Goal: Information Seeking & Learning: Learn about a topic

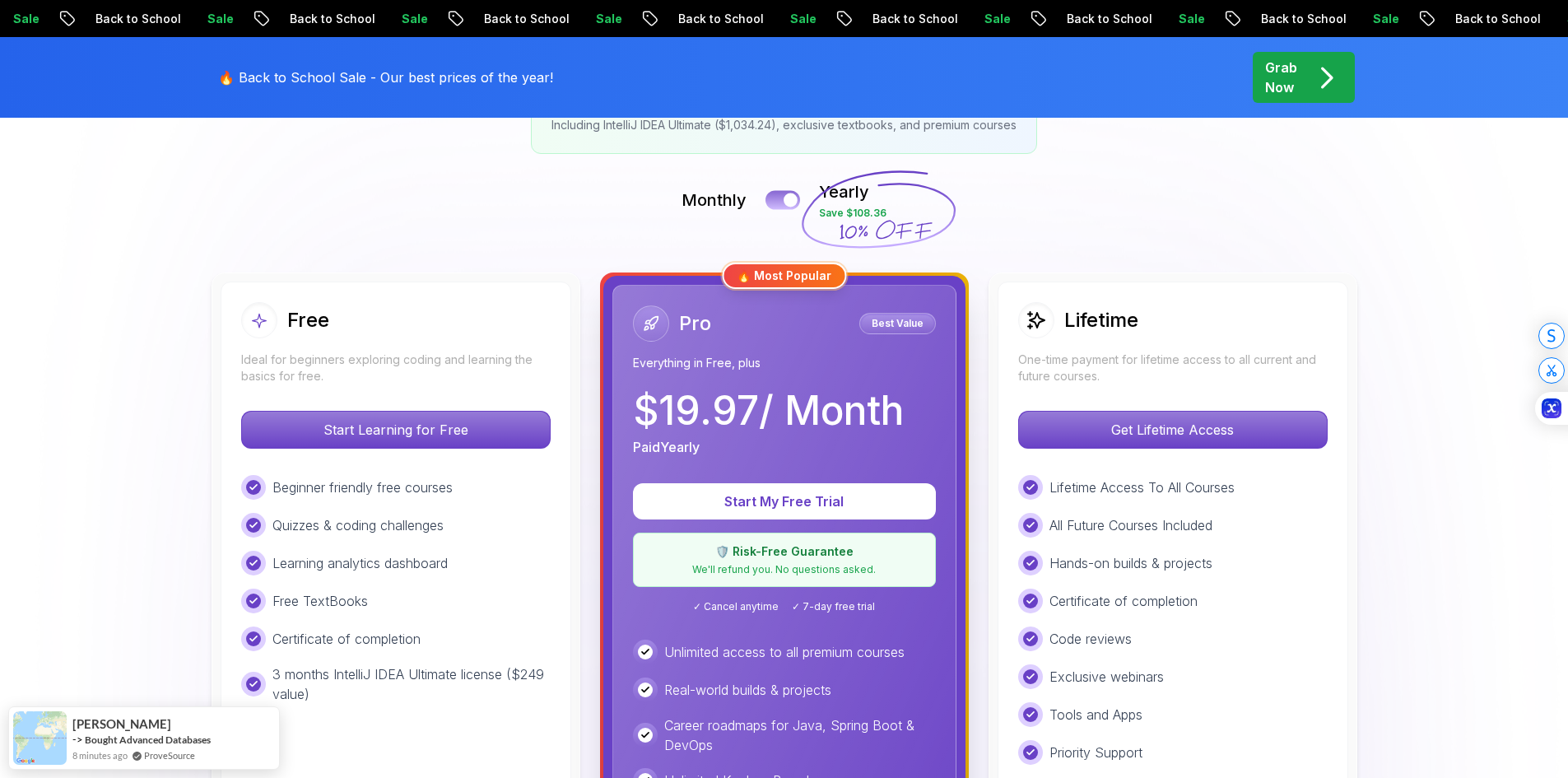
click at [774, 202] on button at bounding box center [782, 200] width 35 height 19
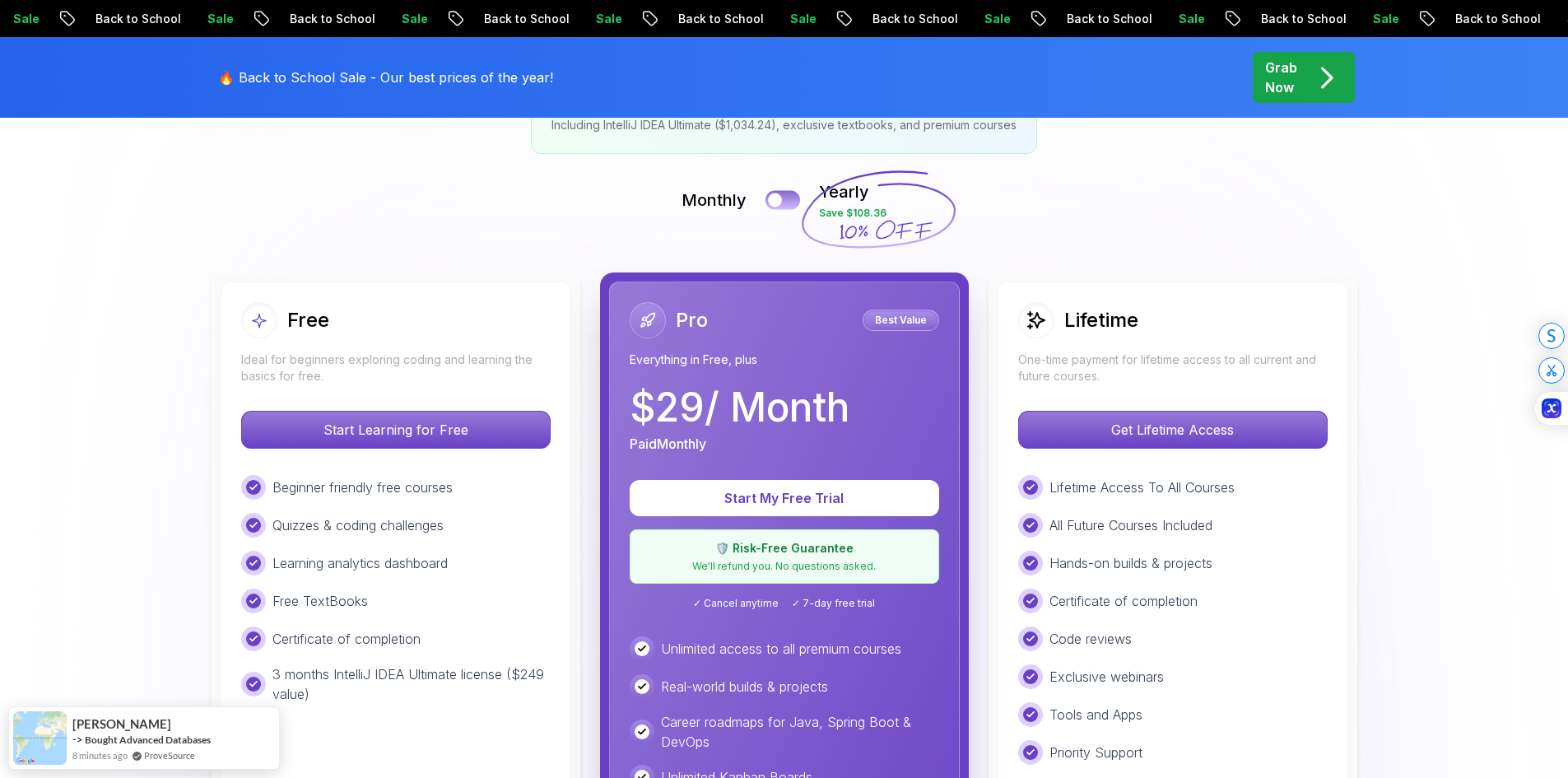
click at [796, 200] on button at bounding box center [782, 200] width 35 height 19
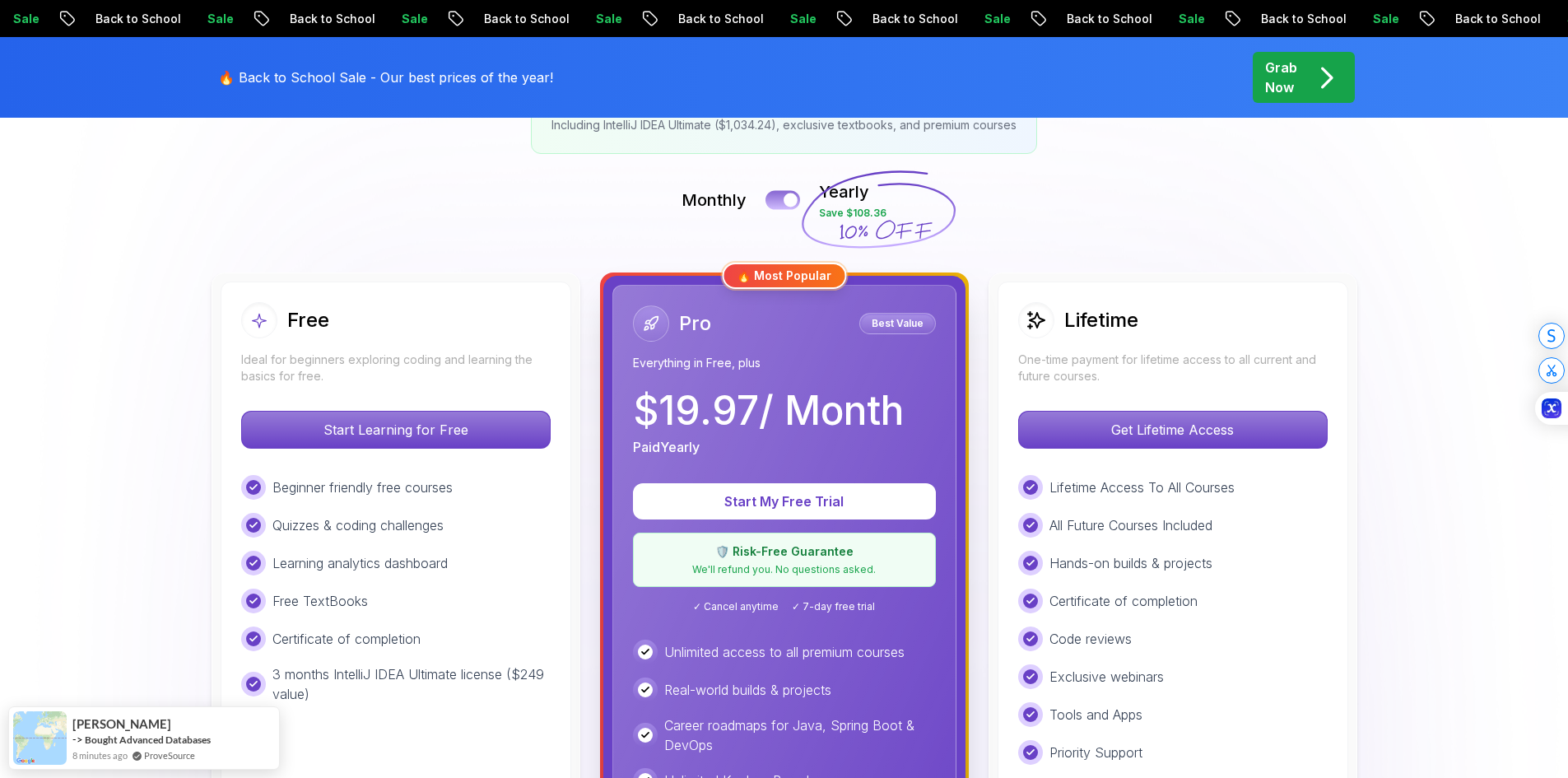
click at [783, 202] on button at bounding box center [782, 200] width 35 height 19
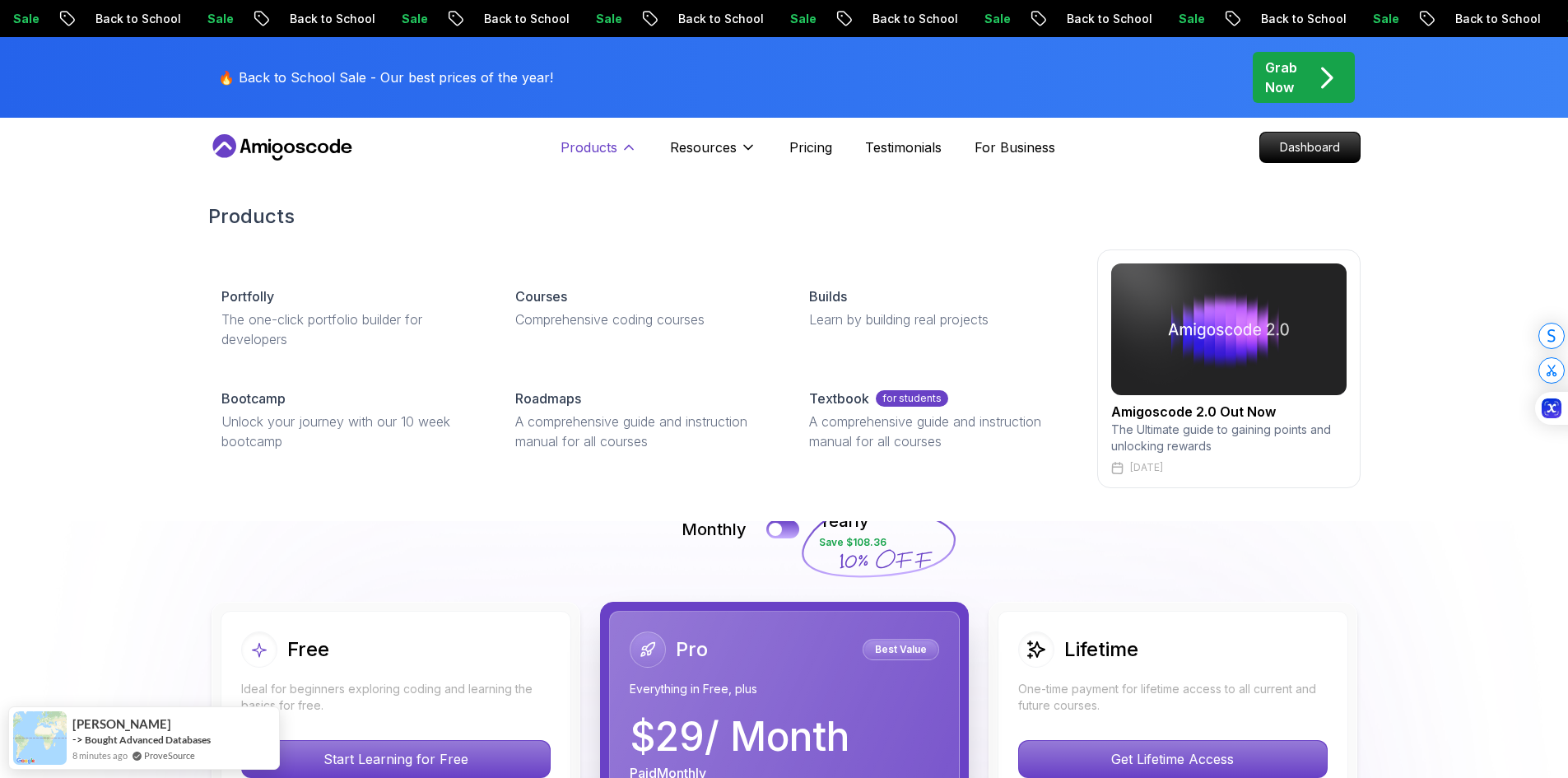
click at [637, 151] on icon at bounding box center [629, 147] width 17 height 17
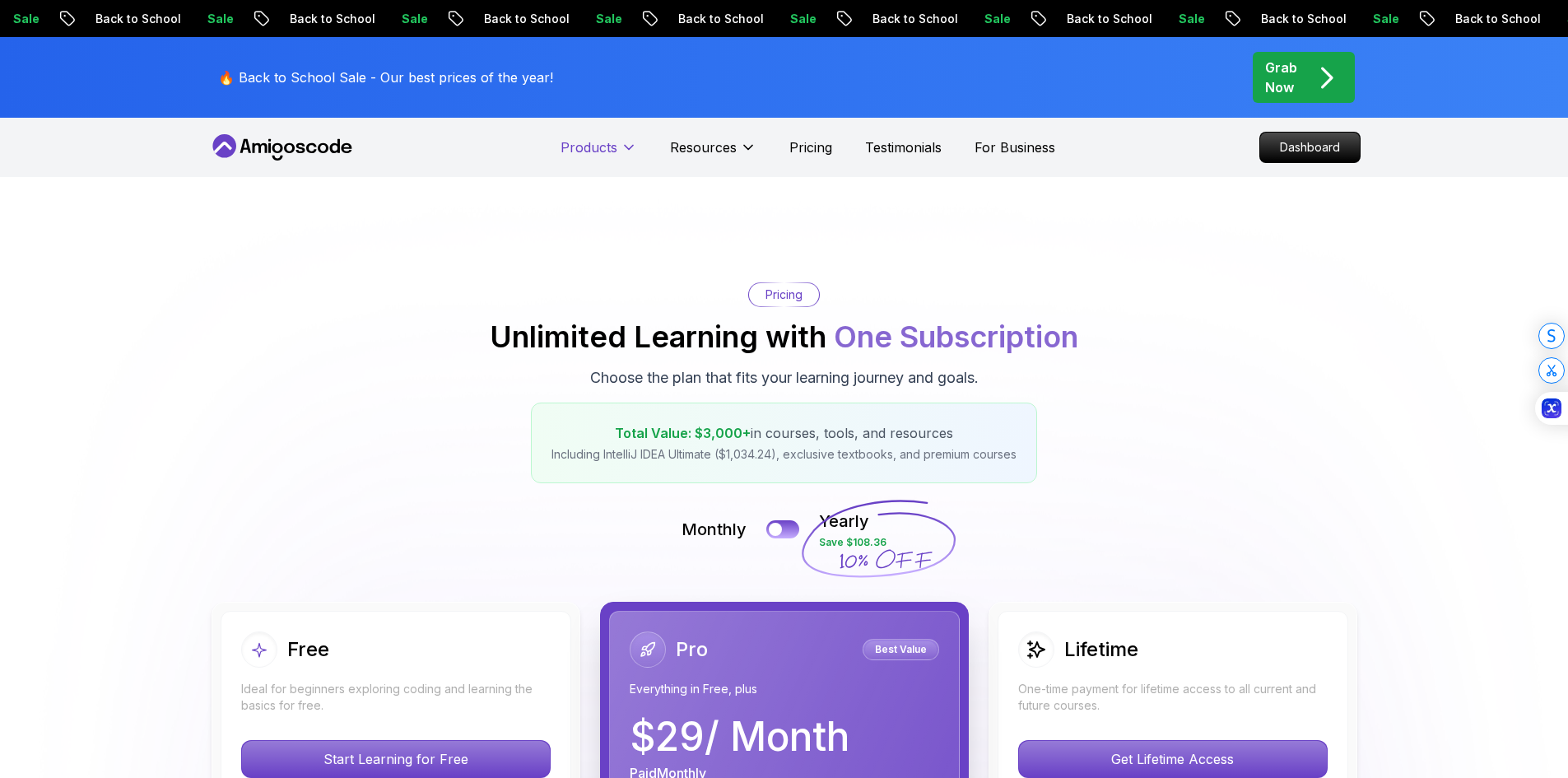
click at [626, 150] on icon at bounding box center [629, 147] width 17 height 17
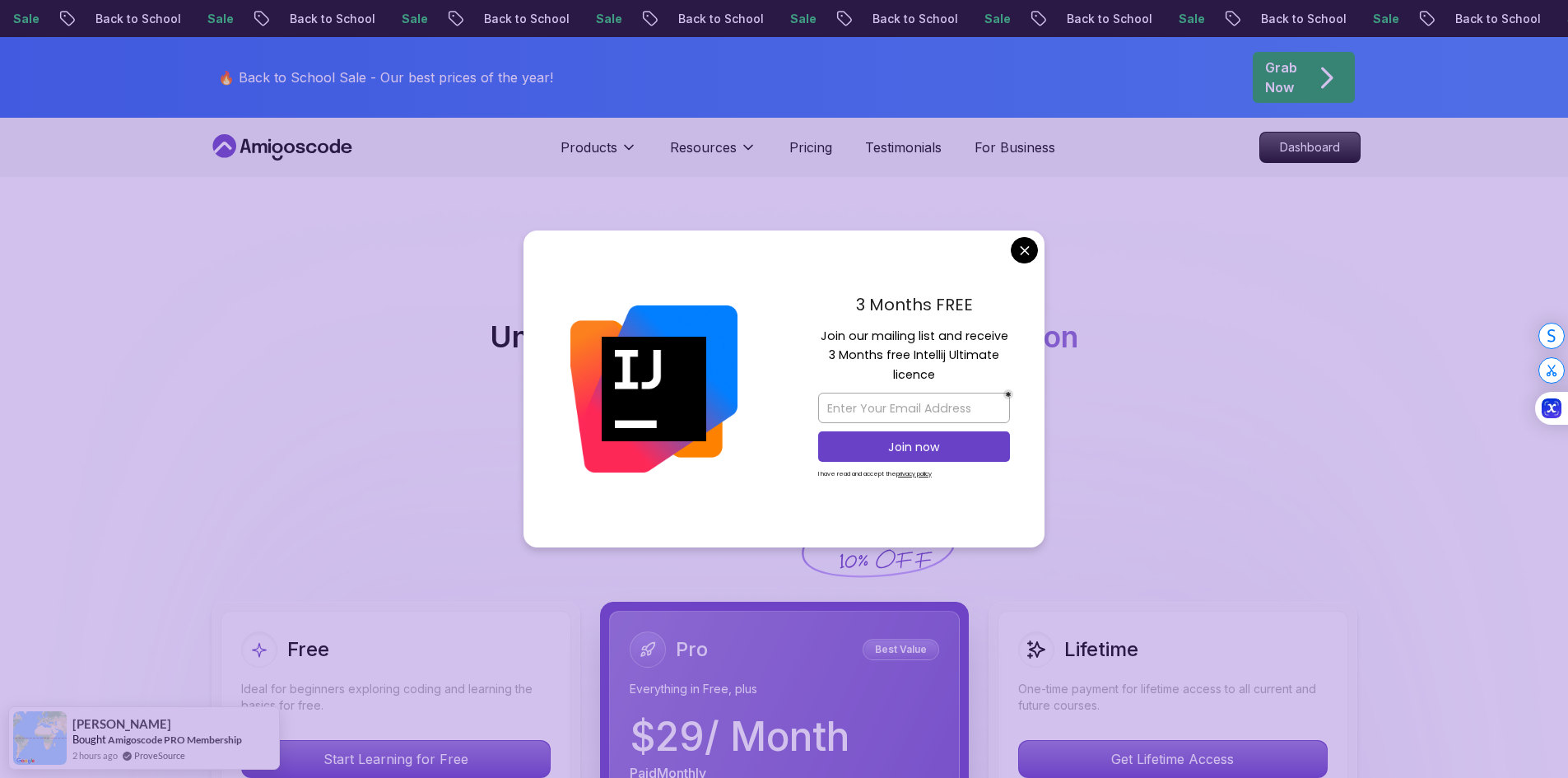
drag, startPoint x: 1021, startPoint y: 250, endPoint x: 988, endPoint y: 253, distance: 33.1
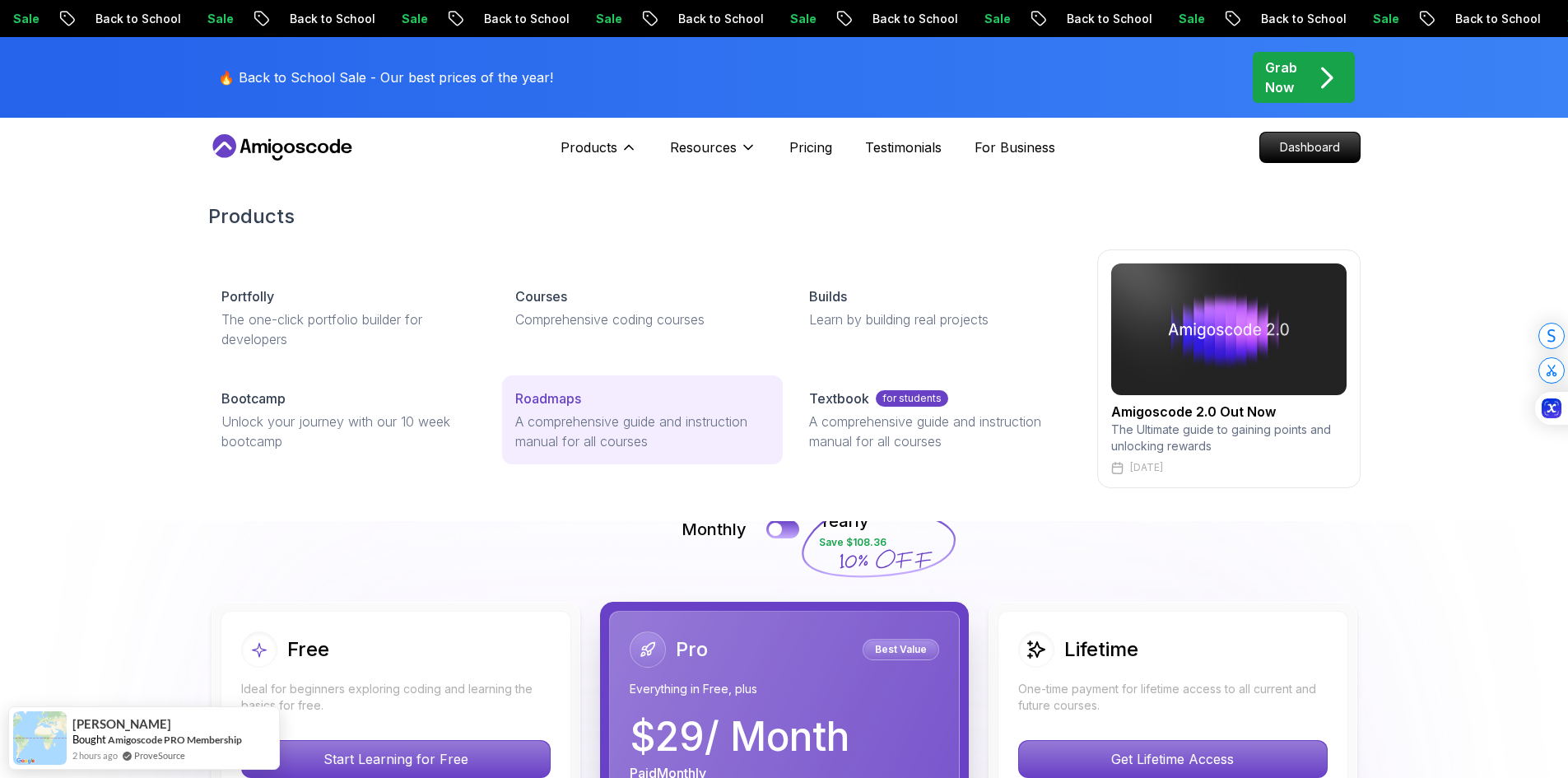
click at [593, 408] on link "Roadmaps A comprehensive guide and instruction manual for all courses" at bounding box center [642, 419] width 280 height 89
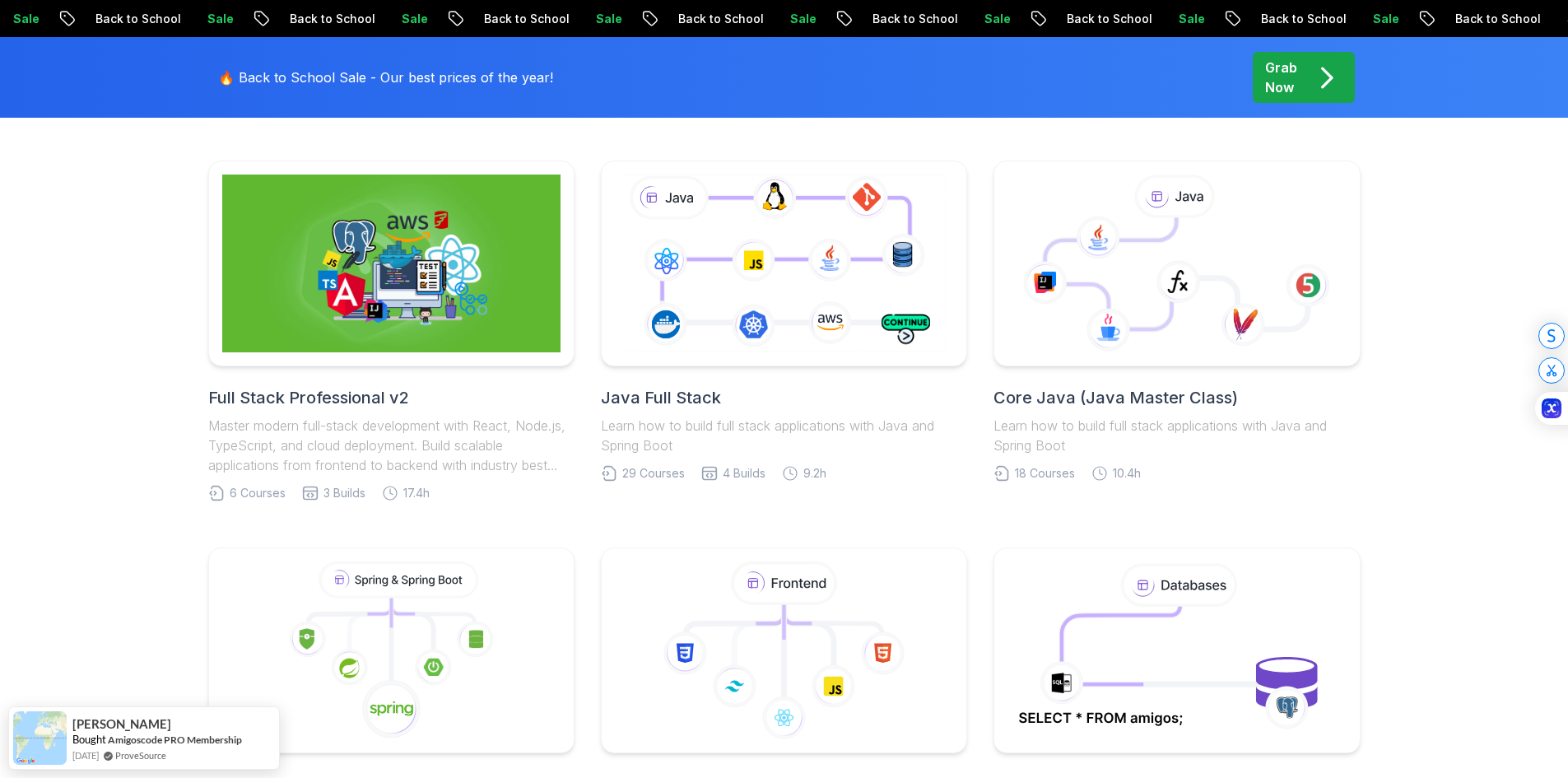
scroll to position [411, 0]
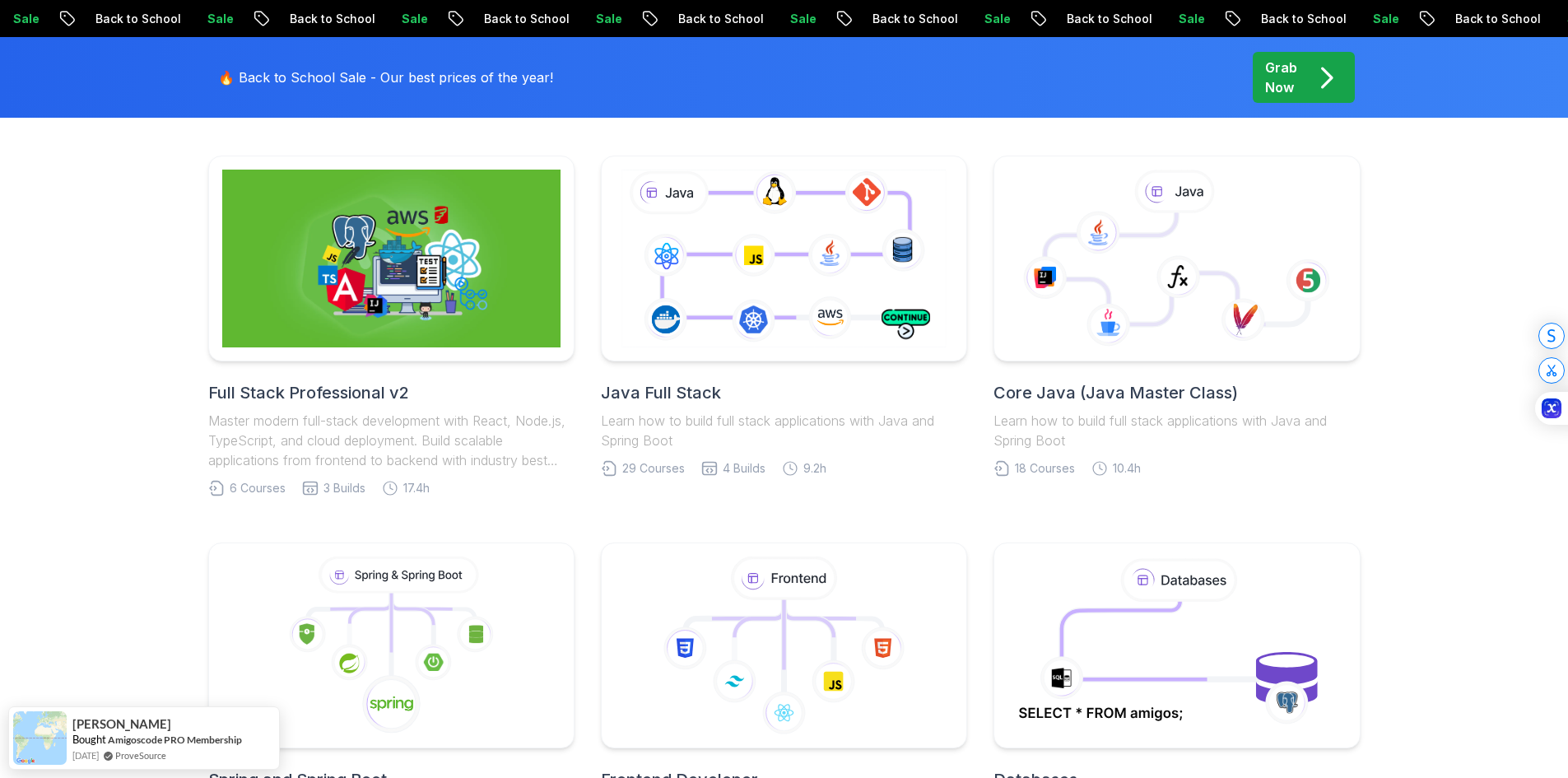
click at [392, 412] on p "Master modern full-stack development with React, Node.js, TypeScript, and cloud…" at bounding box center [391, 440] width 367 height 59
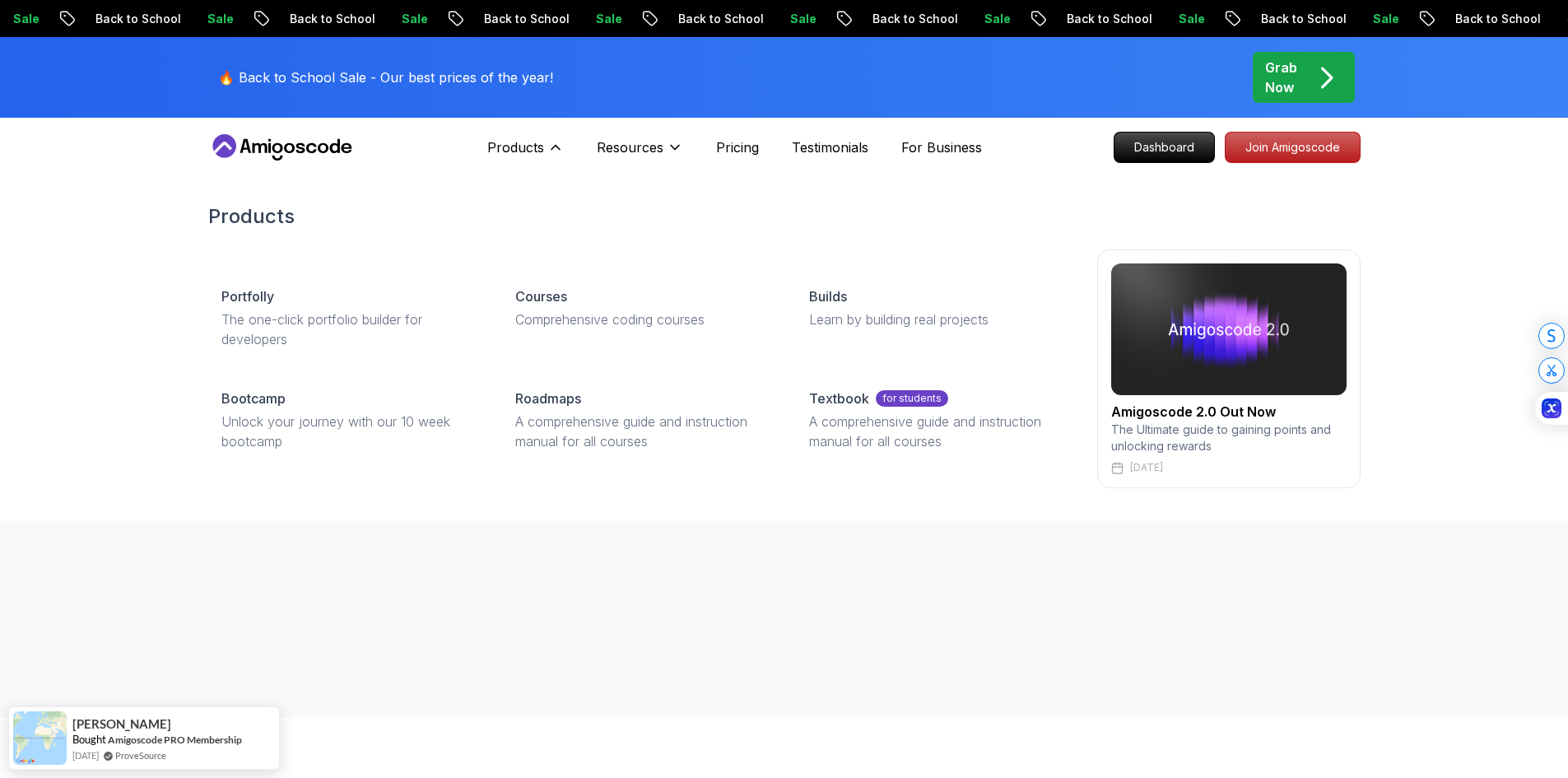
drag, startPoint x: 528, startPoint y: 155, endPoint x: 563, endPoint y: 330, distance: 178.5
click at [564, 164] on div "Products Products Portfolly The one-click portfolio builder for developers Cour…" at bounding box center [526, 147] width 77 height 33
click at [557, 315] on p "Comprehensive coding courses" at bounding box center [642, 319] width 254 height 20
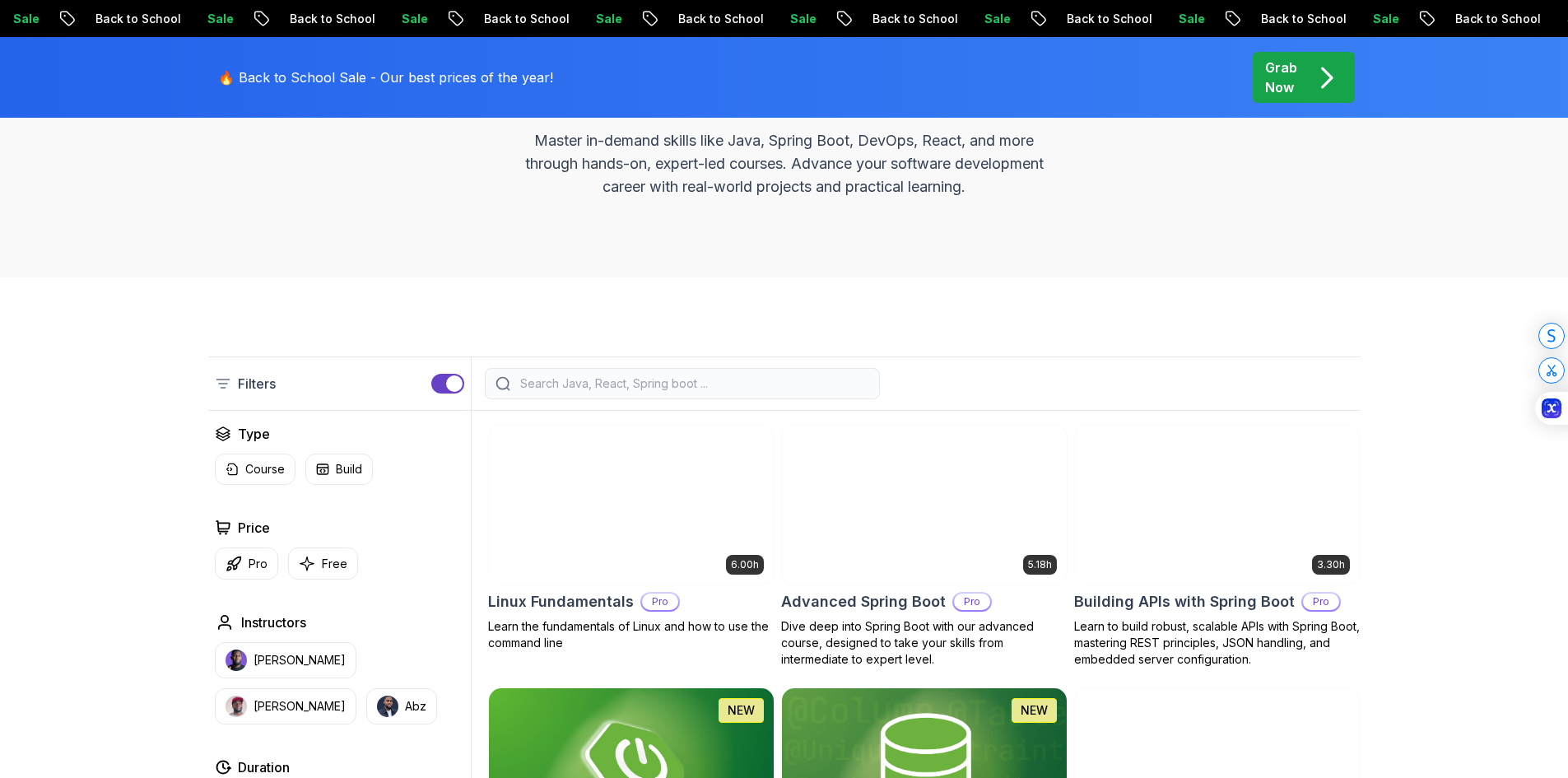
scroll to position [329, 0]
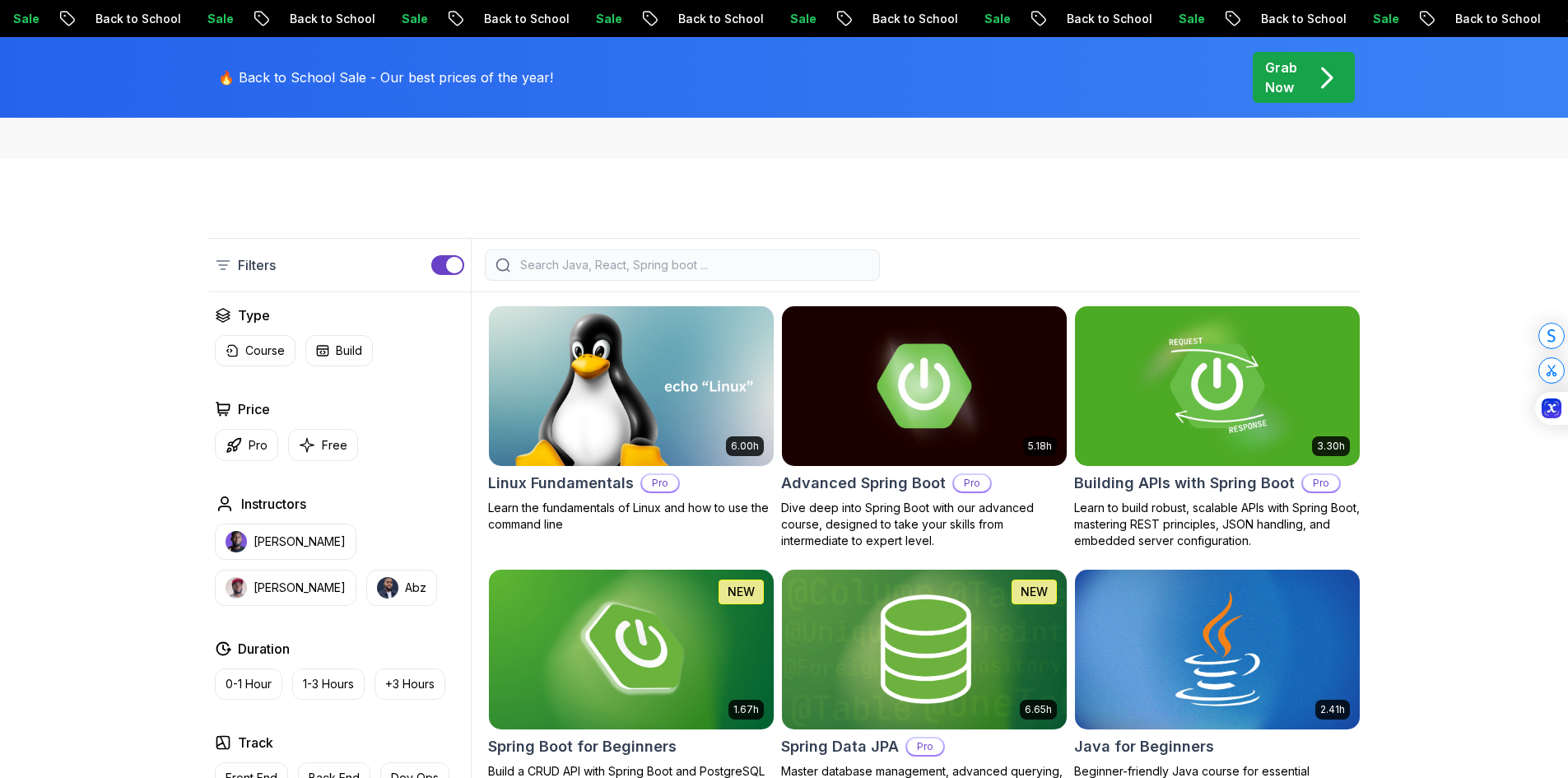
click at [556, 264] on input "search" at bounding box center [693, 265] width 353 height 17
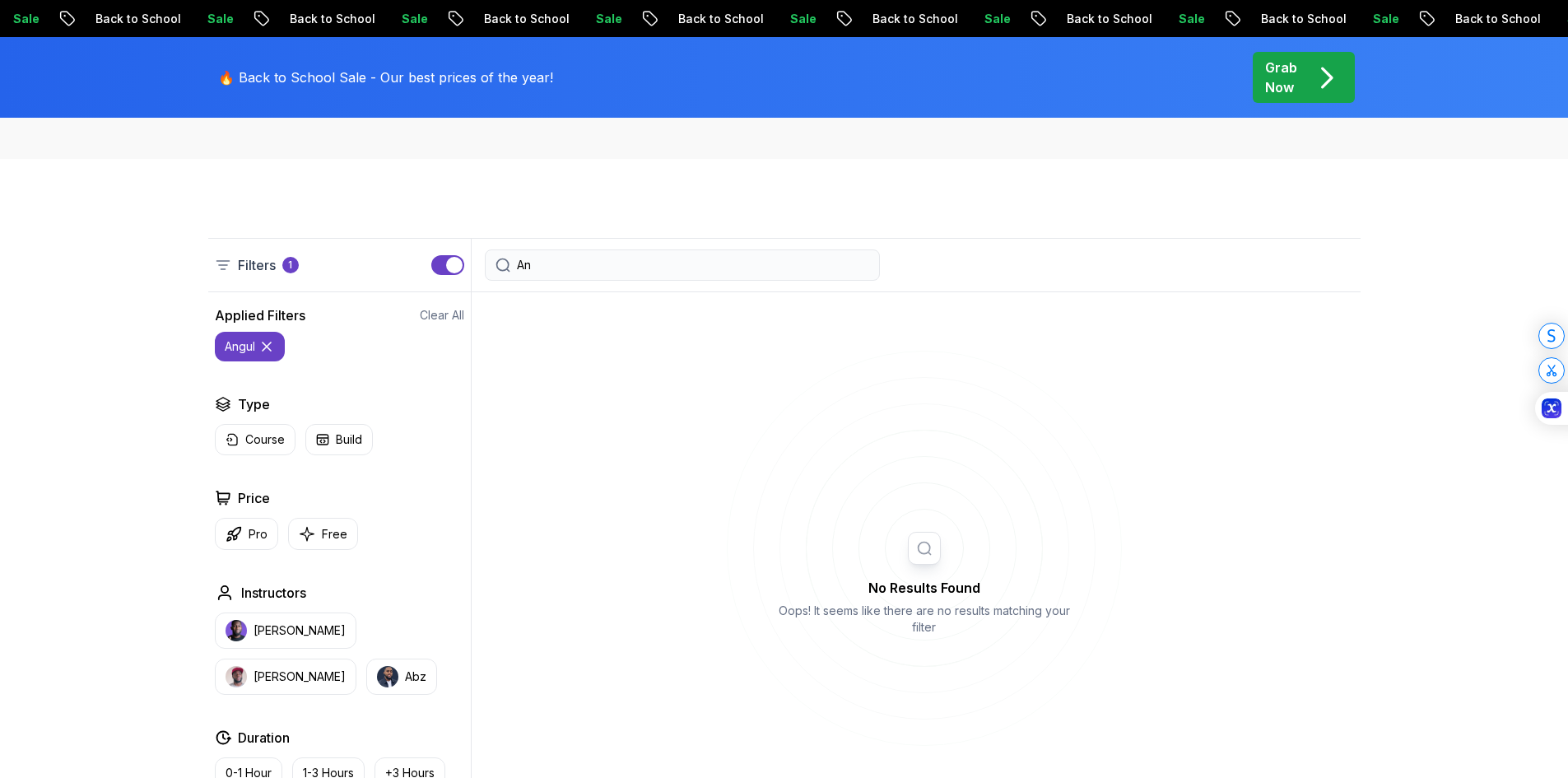
type input "A"
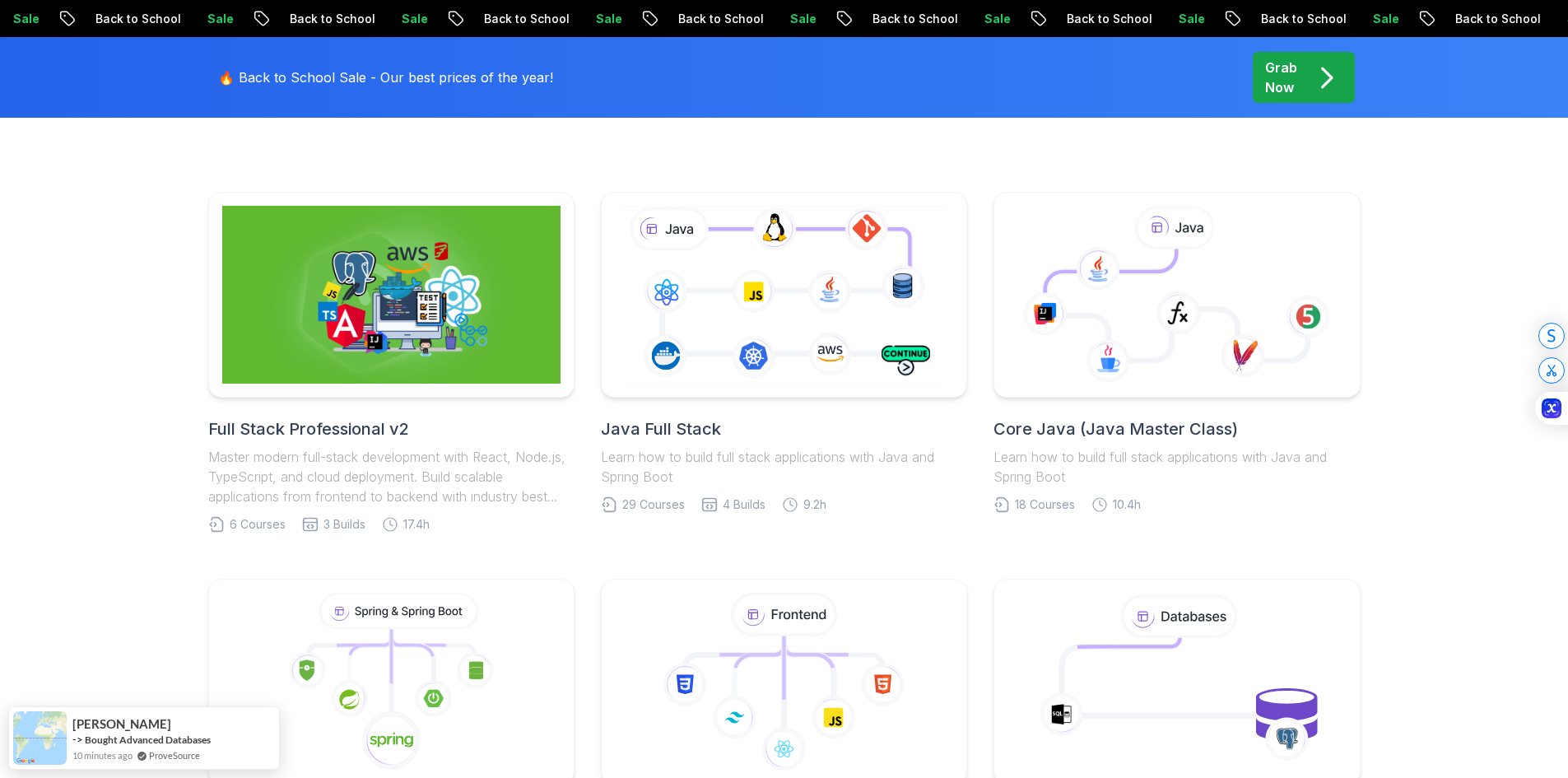
scroll to position [494, 0]
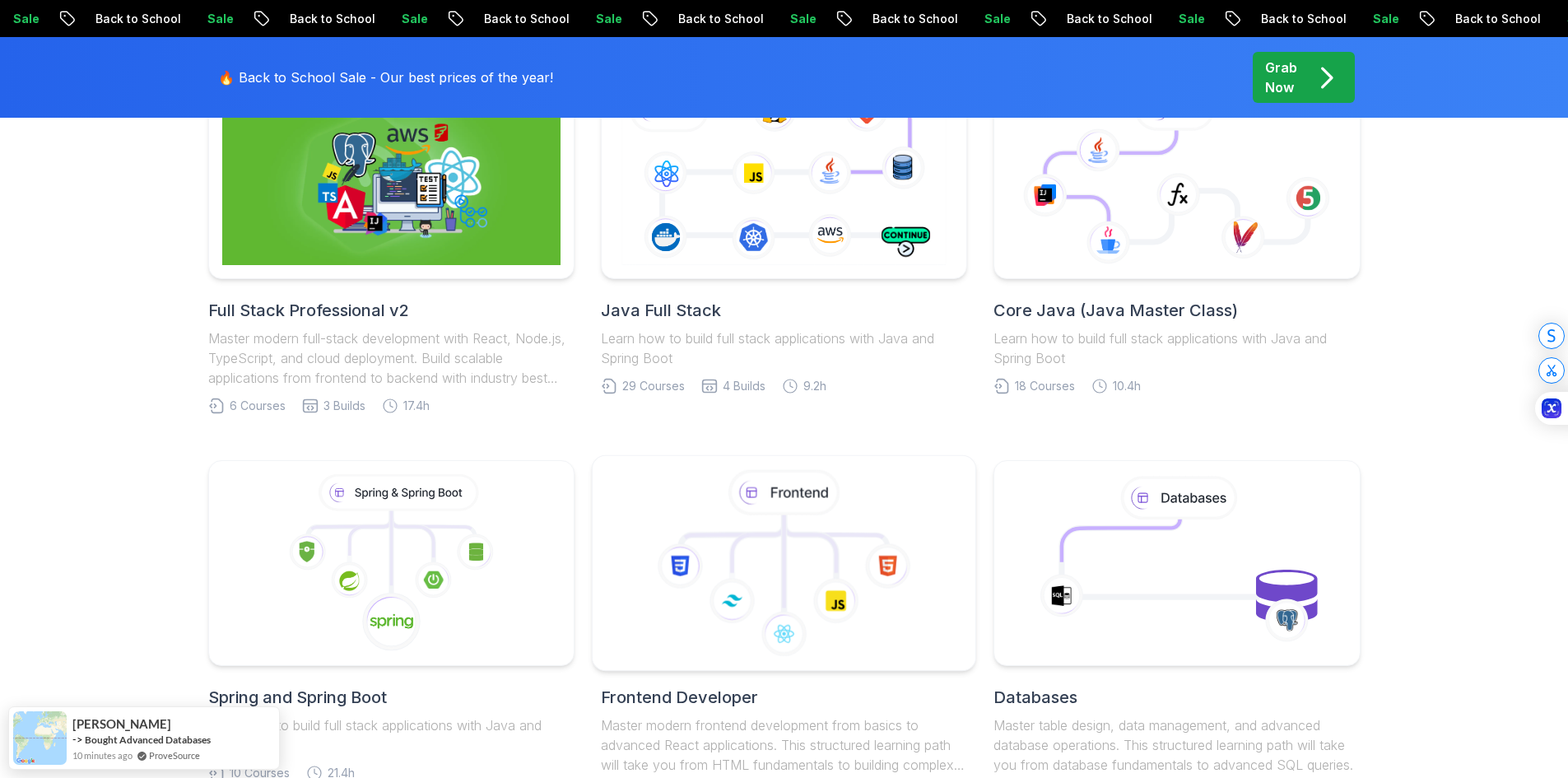
click at [820, 508] on icon at bounding box center [784, 491] width 112 height 46
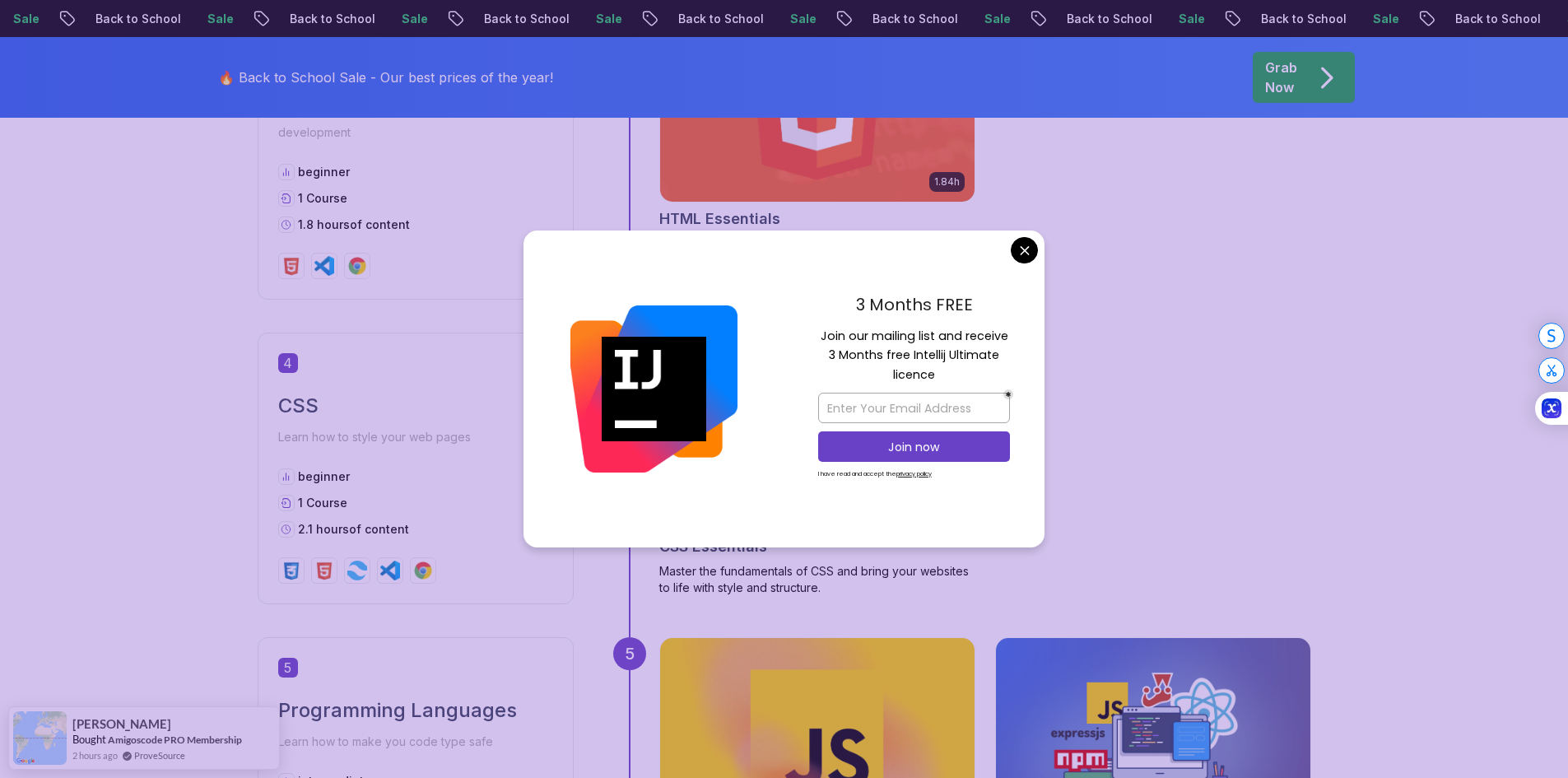
scroll to position [1728, 0]
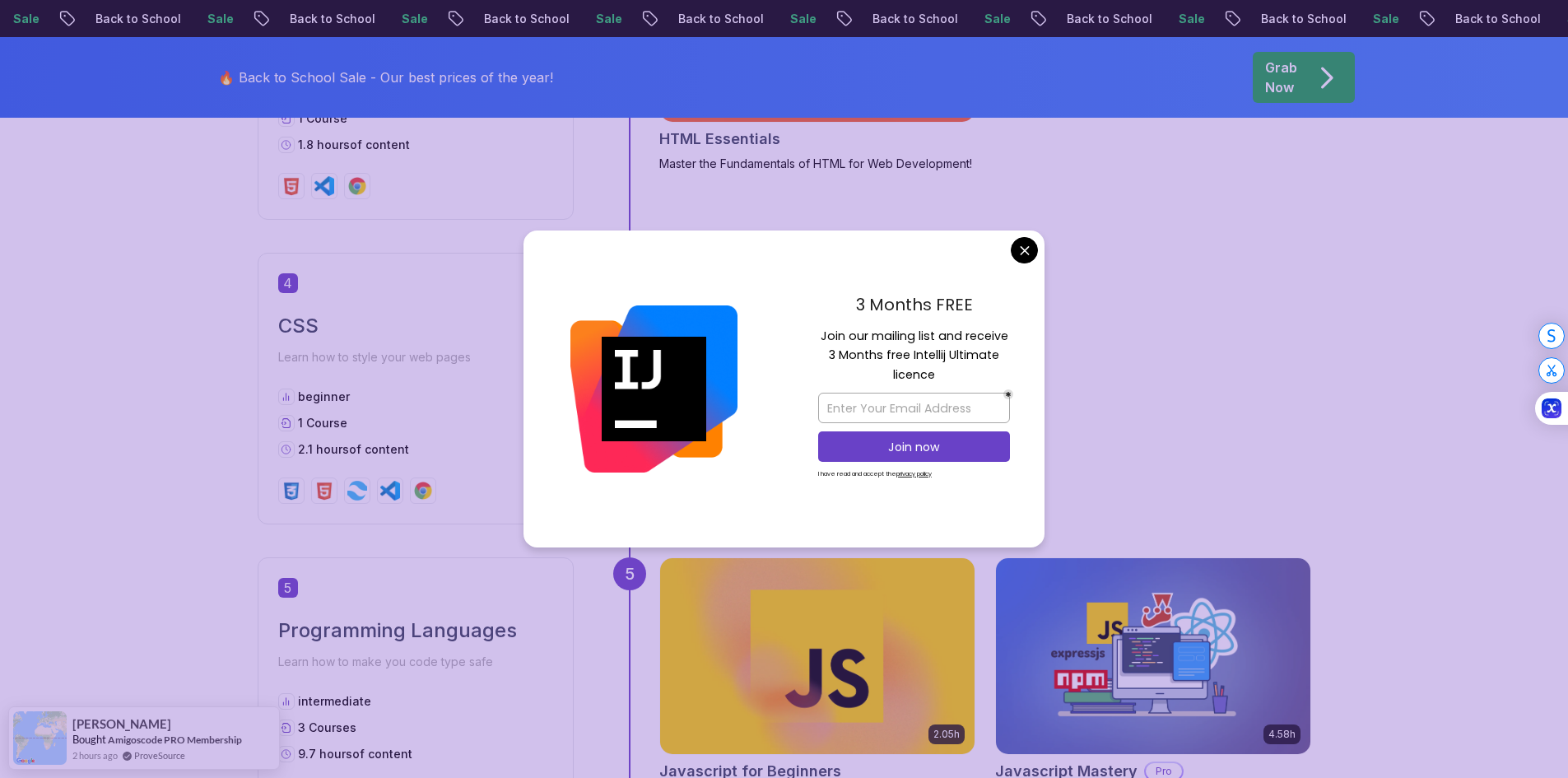
click at [1028, 253] on body "Sale Back to School Sale Back to School Sale Back to School Sale Back to School…" at bounding box center [784, 671] width 1568 height 4799
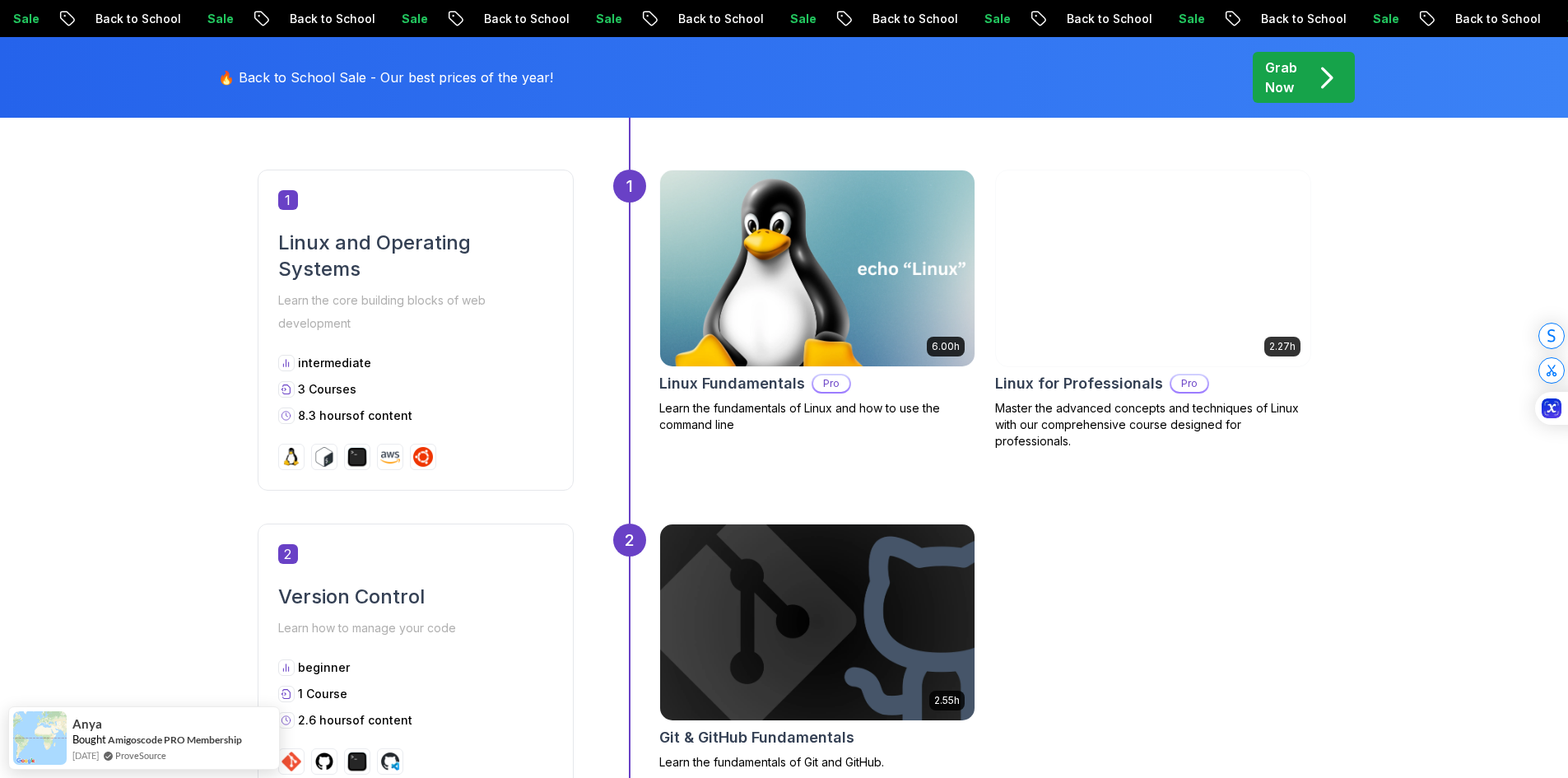
scroll to position [823, 0]
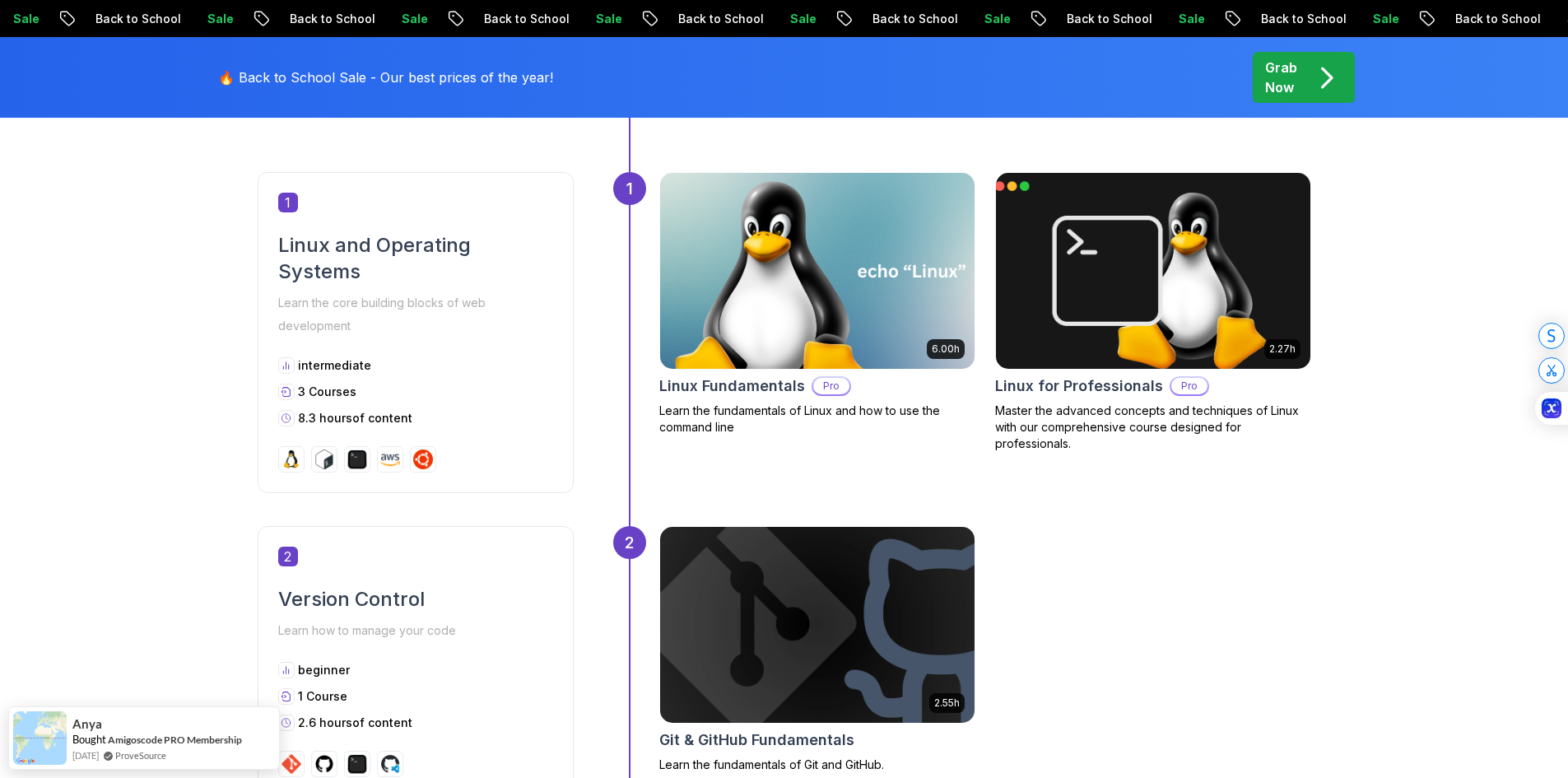
click at [1272, 68] on p "Grab Now" at bounding box center [1281, 77] width 32 height 39
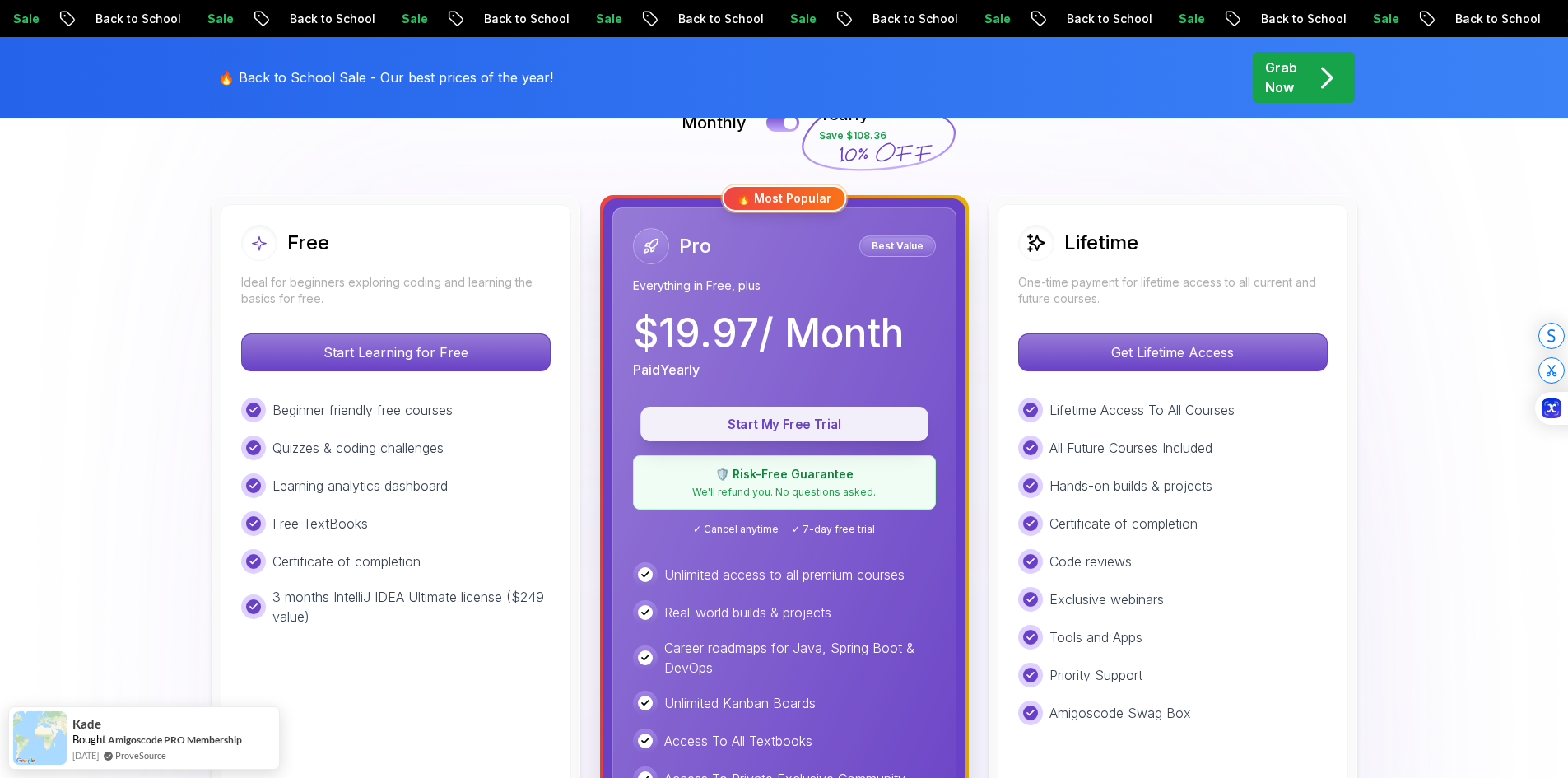
scroll to position [411, 0]
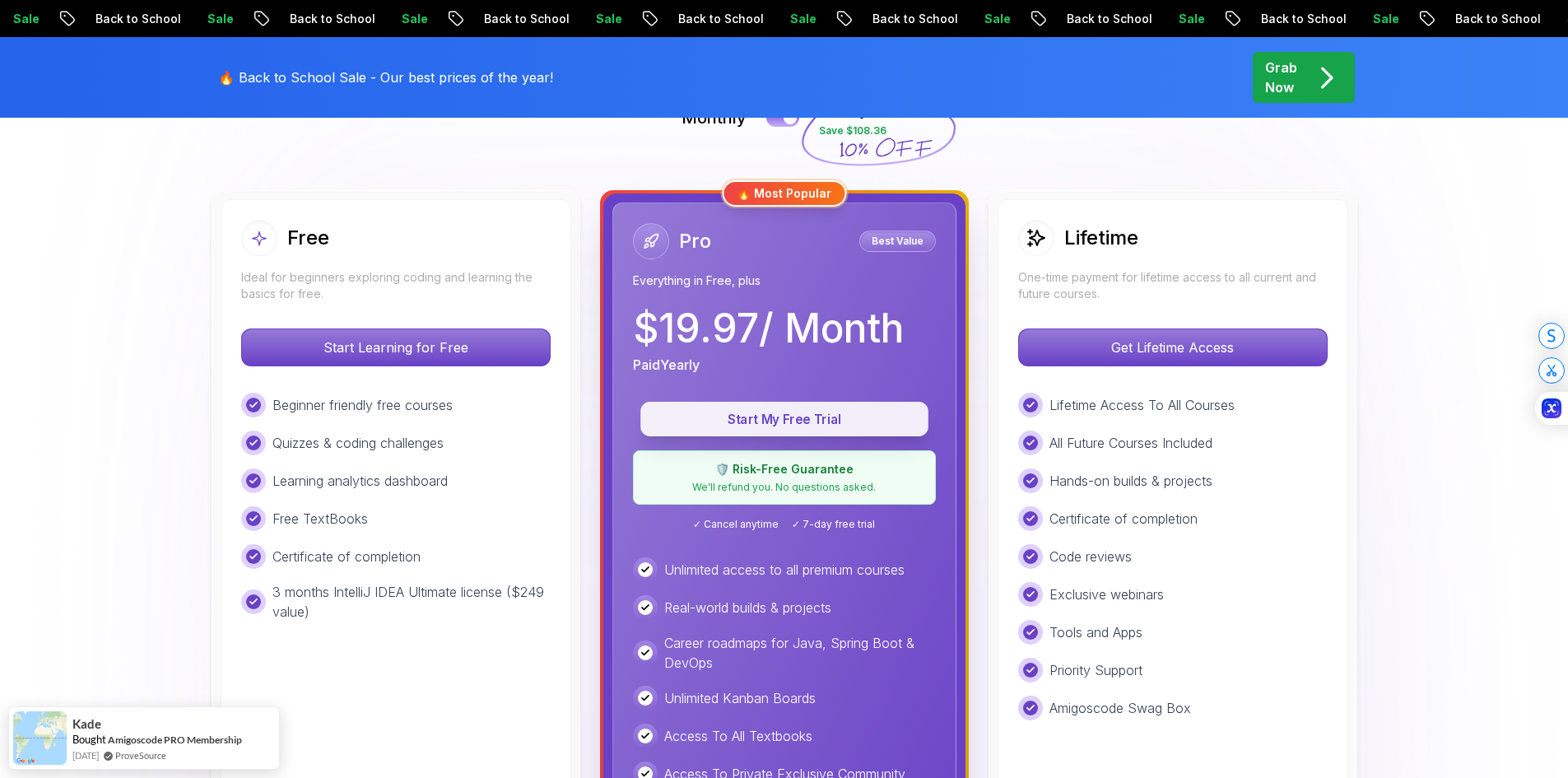
click at [729, 422] on p "Start My Free Trial" at bounding box center [784, 419] width 250 height 19
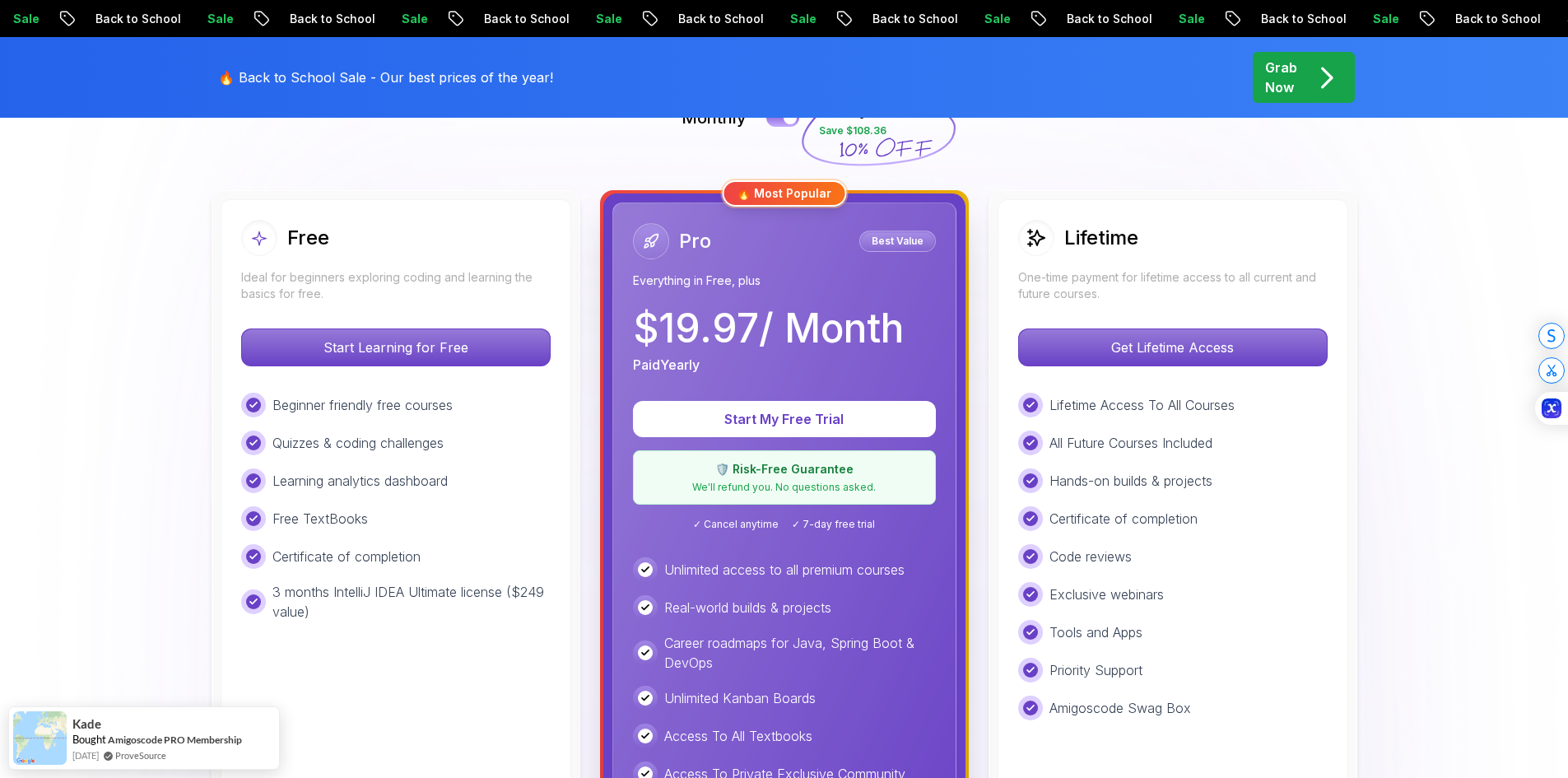
scroll to position [165, 0]
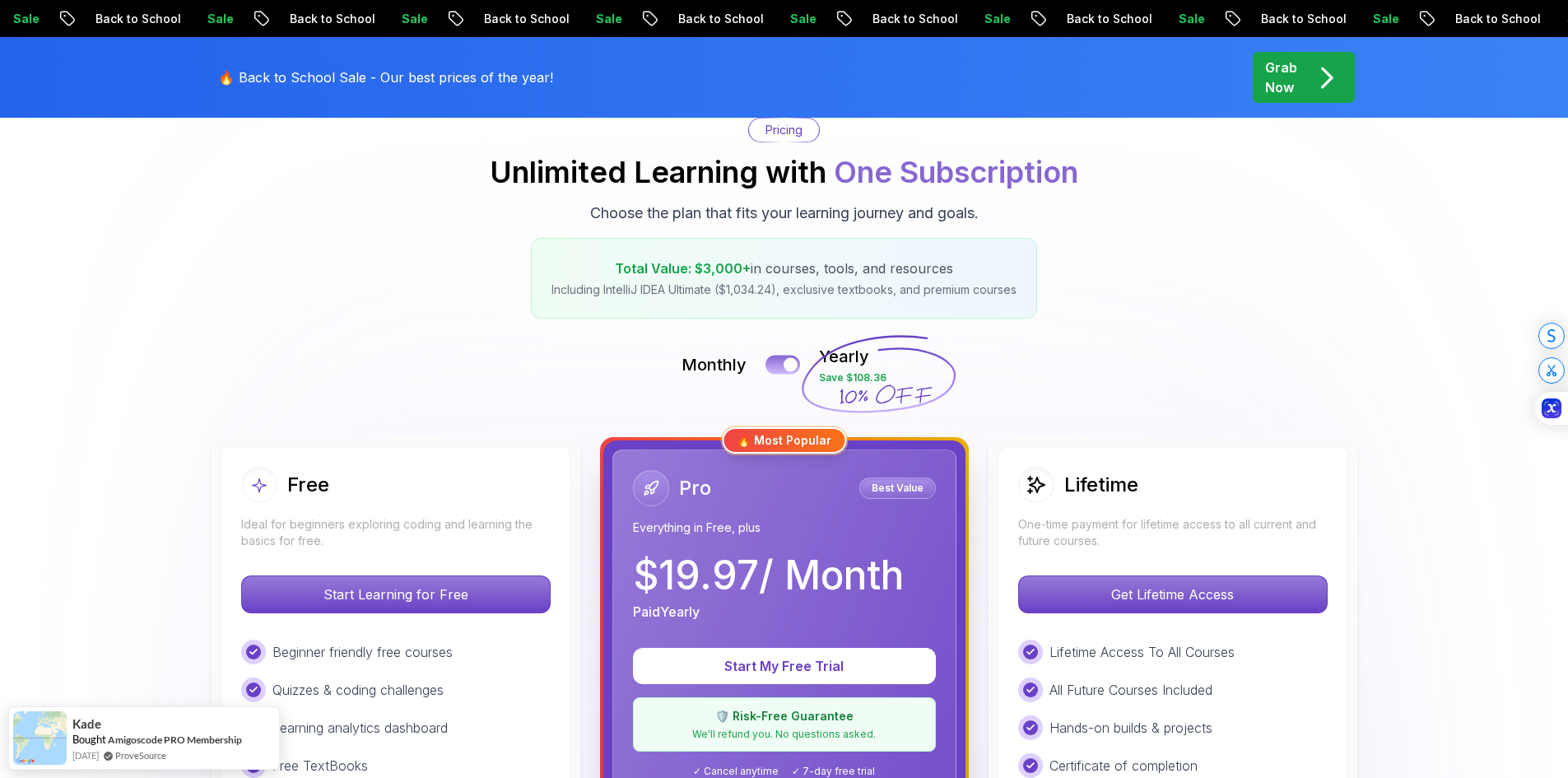
click at [780, 353] on div "Monthly Yearly Save $108.36" at bounding box center [784, 365] width 1153 height 39
click at [781, 368] on button at bounding box center [782, 364] width 35 height 19
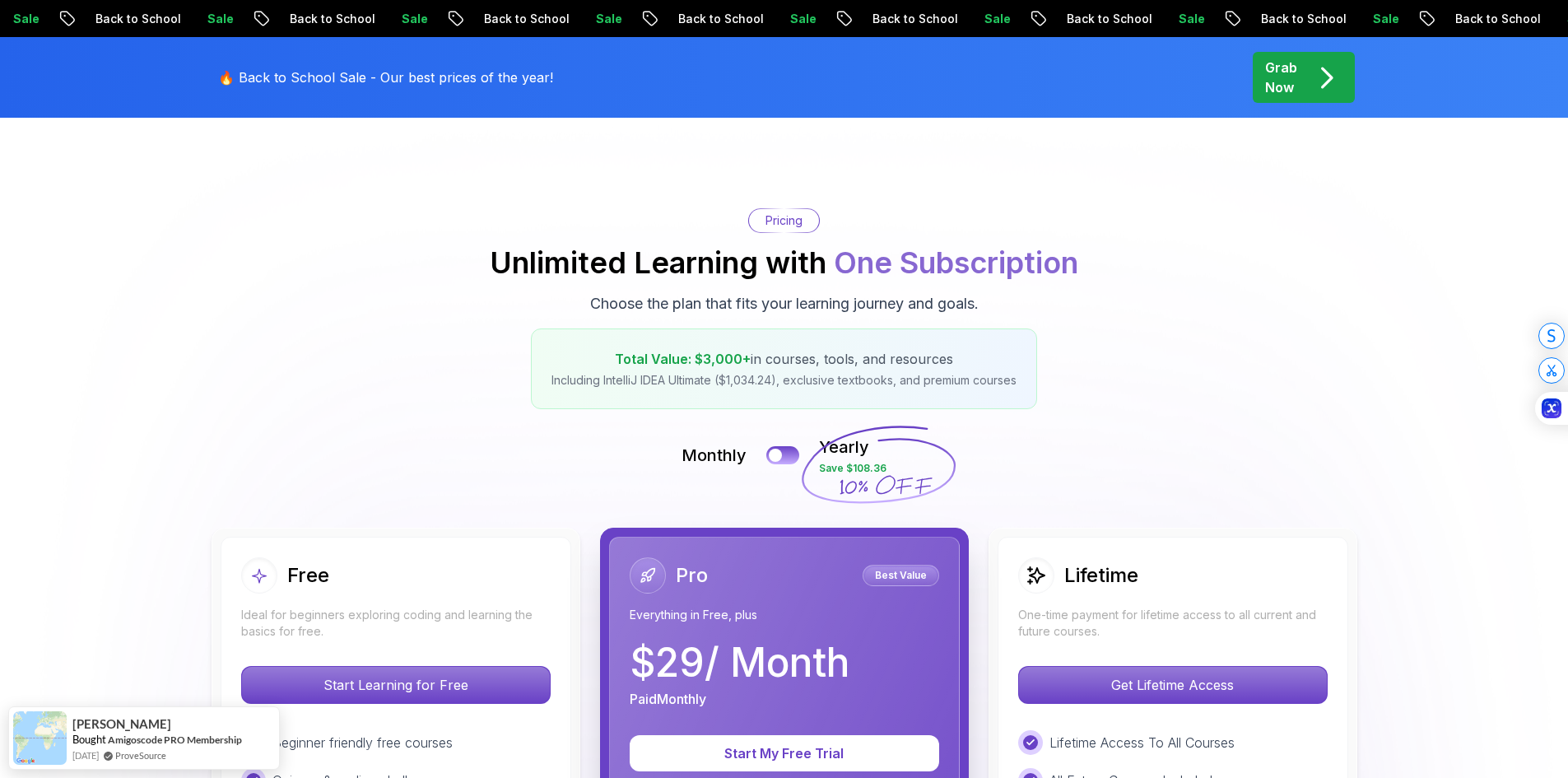
scroll to position [0, 0]
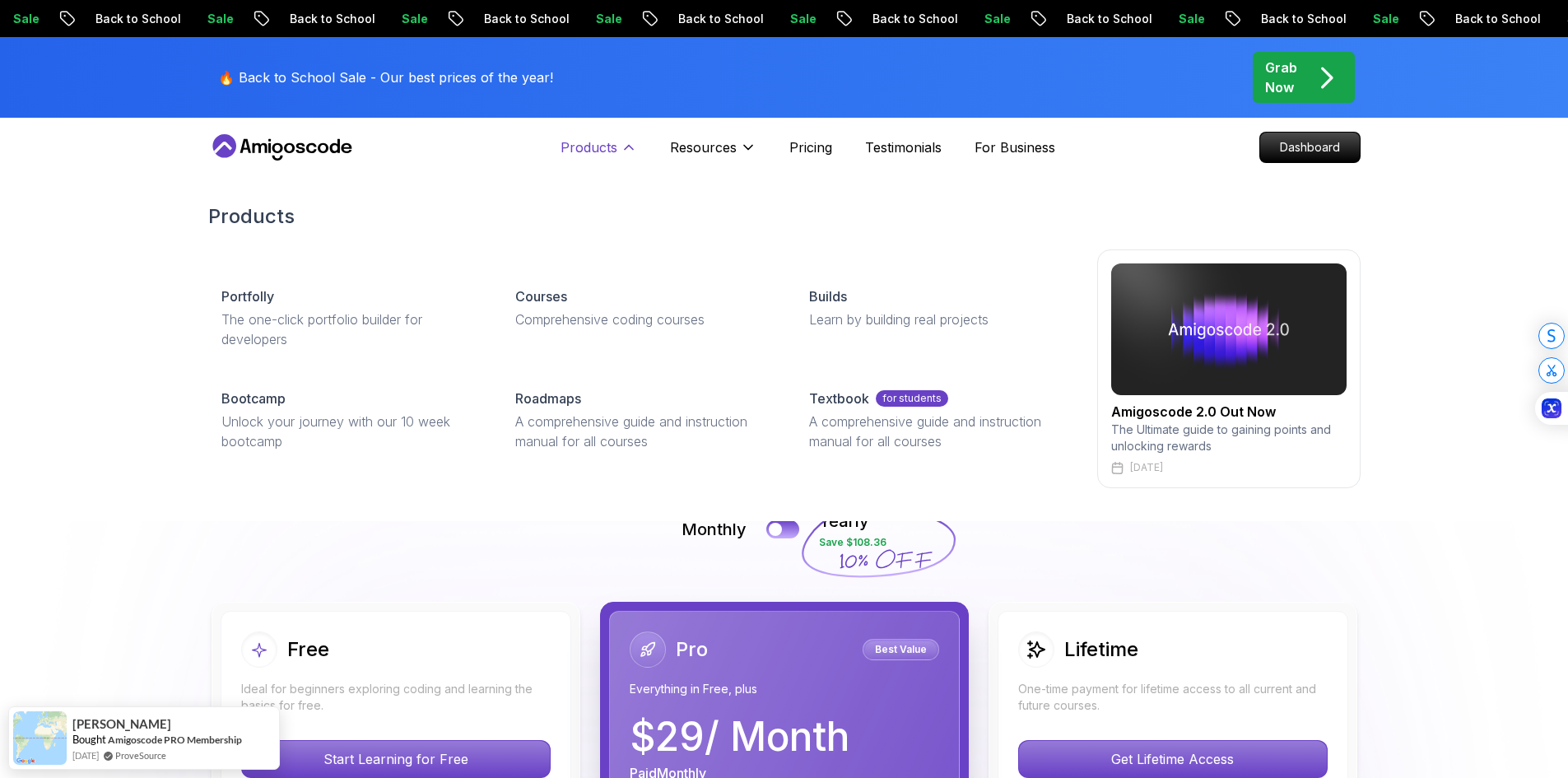
click at [593, 152] on p "Products" at bounding box center [589, 147] width 57 height 20
